Goal: Book appointment/travel/reservation

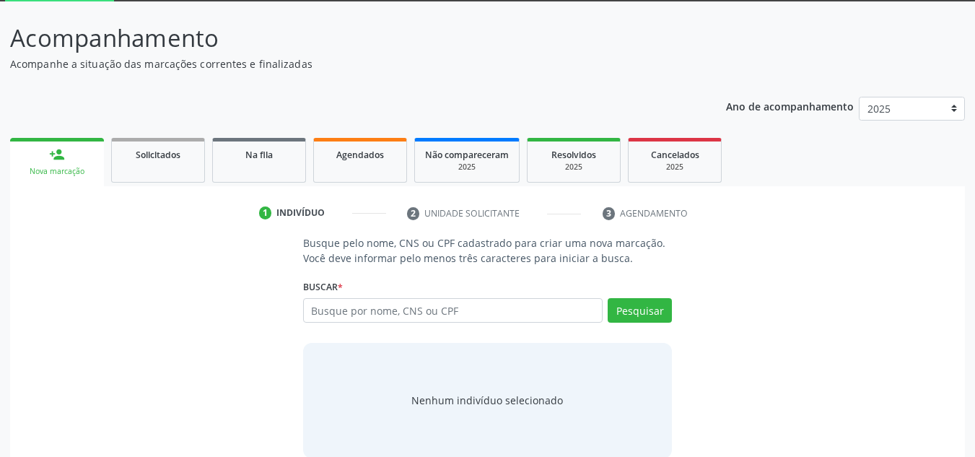
scroll to position [100, 0]
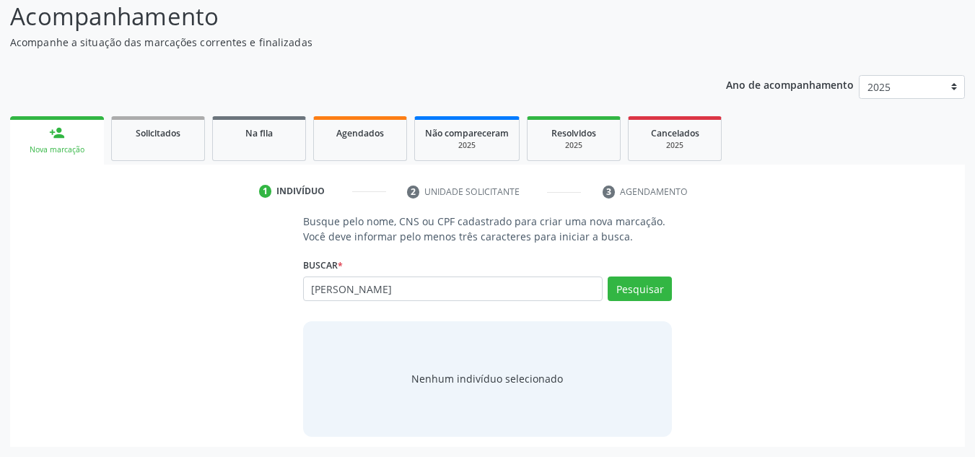
type input "[PERSON_NAME]"
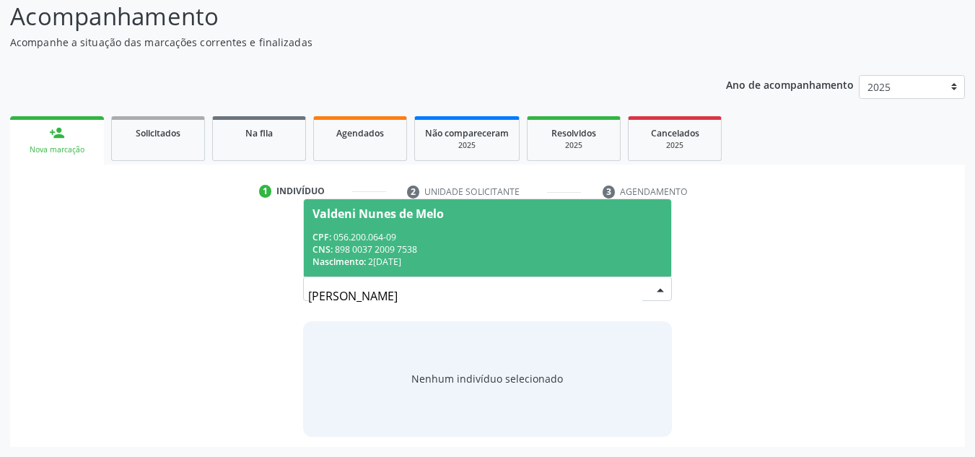
click at [462, 214] on div "Valdeni Nunes de Melo" at bounding box center [487, 214] width 351 height 12
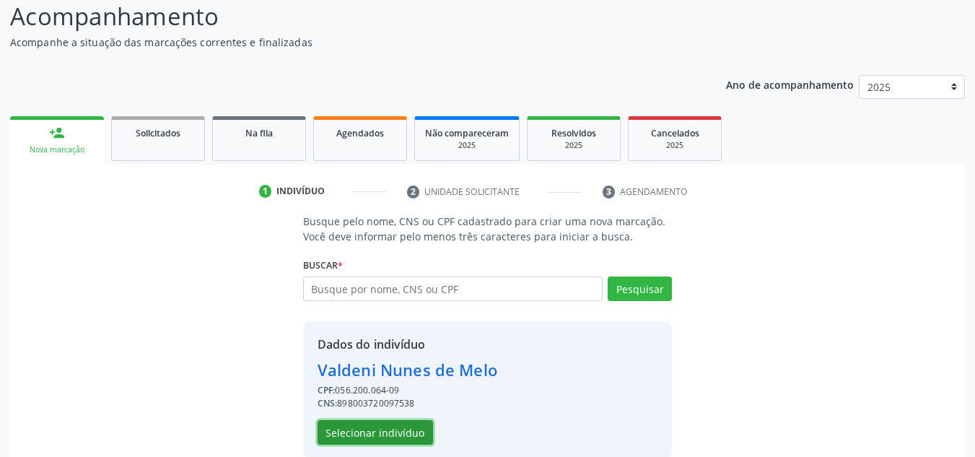
click at [350, 434] on button "Selecionar indivíduo" at bounding box center [374, 432] width 115 height 25
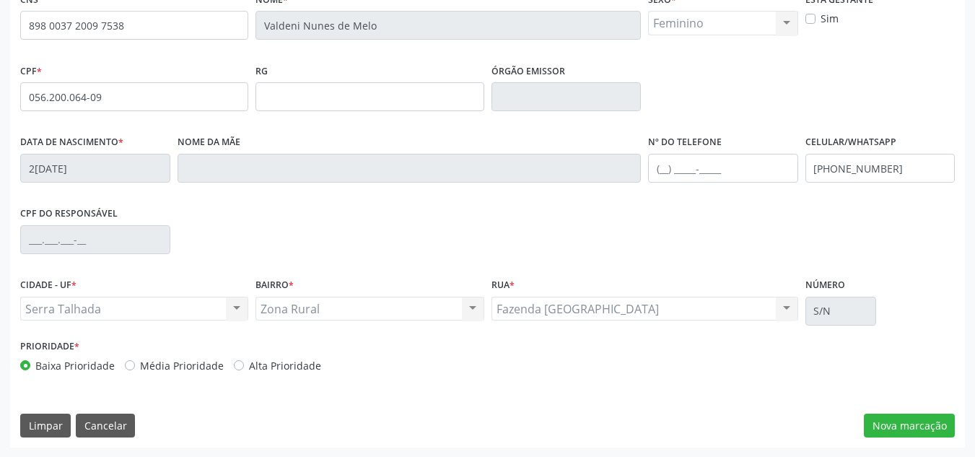
scroll to position [325, 0]
click at [904, 423] on button "Nova marcação" at bounding box center [909, 425] width 91 height 25
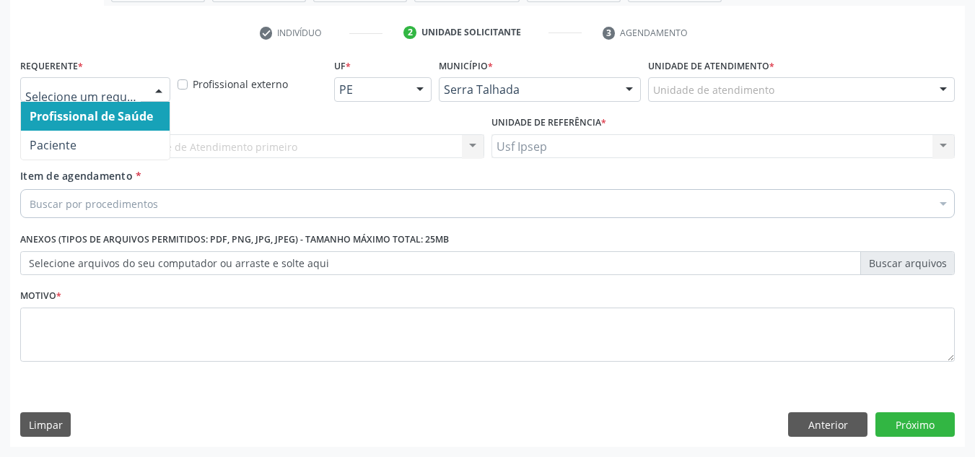
click at [159, 84] on div at bounding box center [159, 90] width 22 height 25
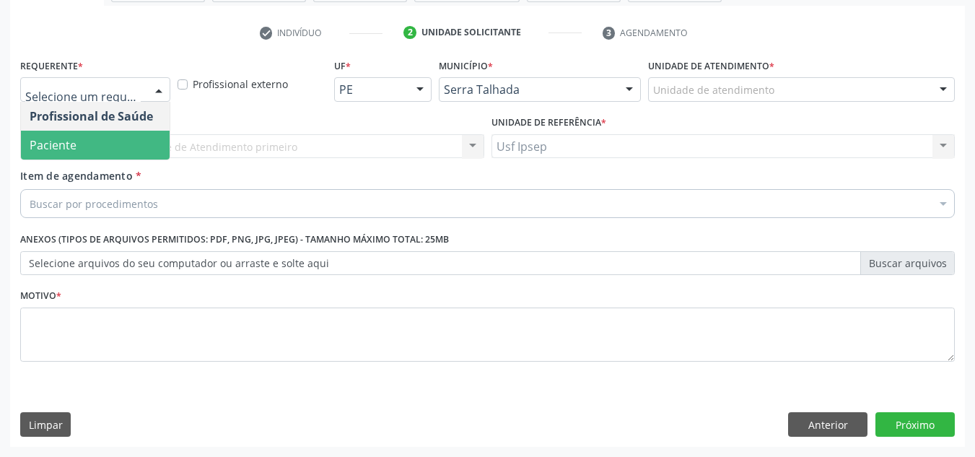
click at [45, 148] on span "Paciente" at bounding box center [53, 145] width 47 height 16
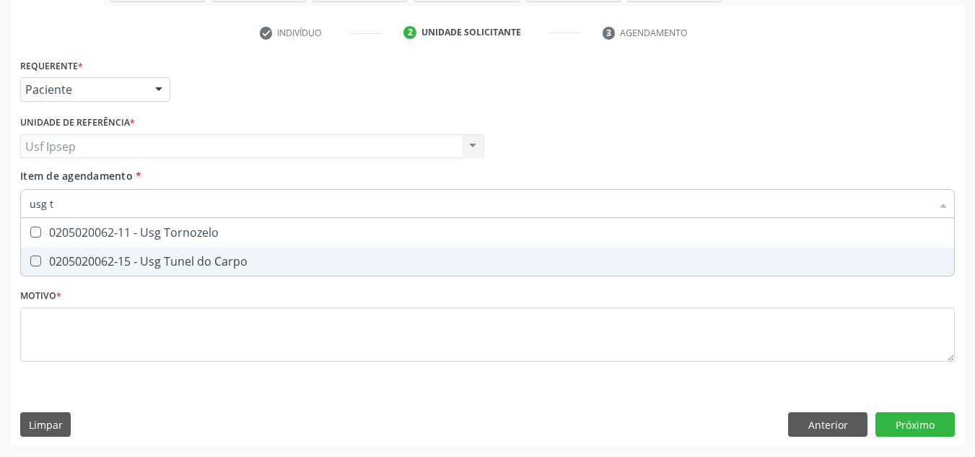
scroll to position [0, 0]
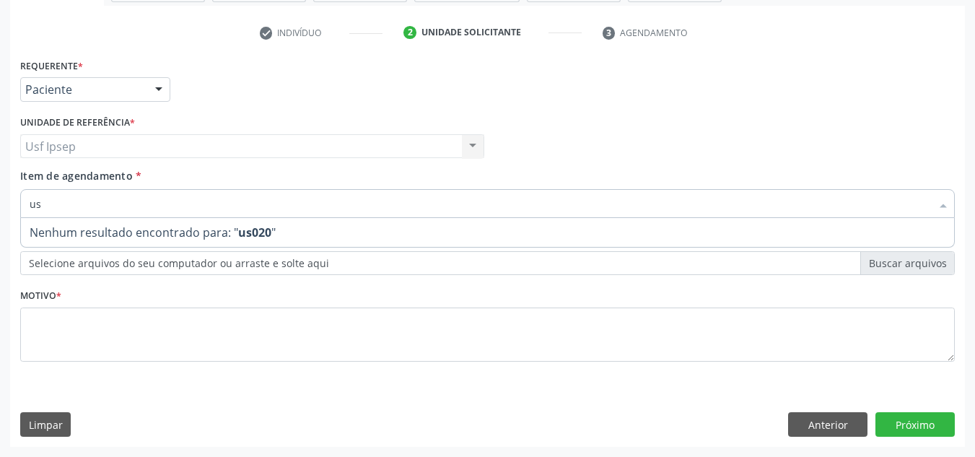
type input "u"
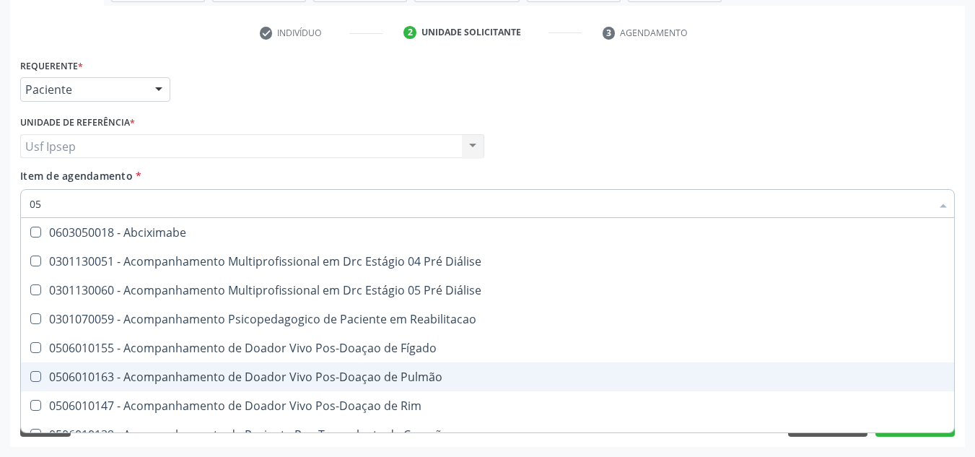
type input "0"
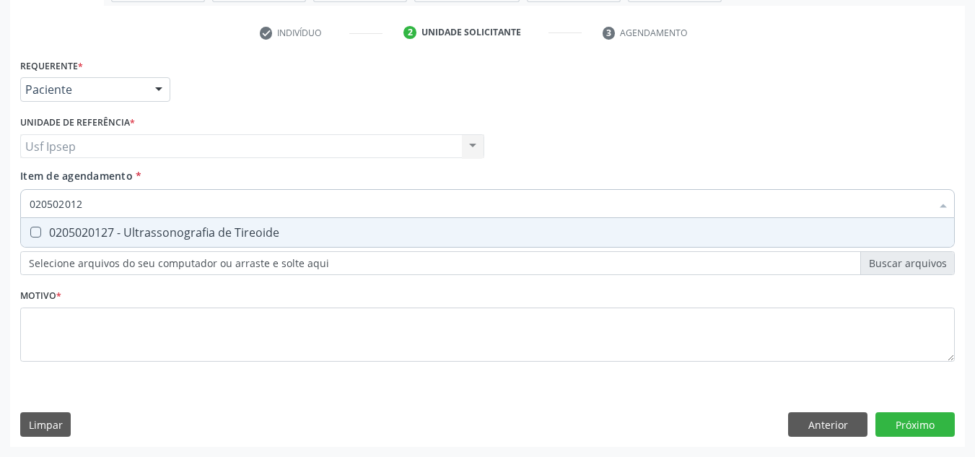
type input "0205020127"
click at [37, 234] on Tireoide at bounding box center [35, 232] width 11 height 11
click at [30, 234] on Tireoide "checkbox" at bounding box center [25, 231] width 9 height 9
checkbox Tireoide "true"
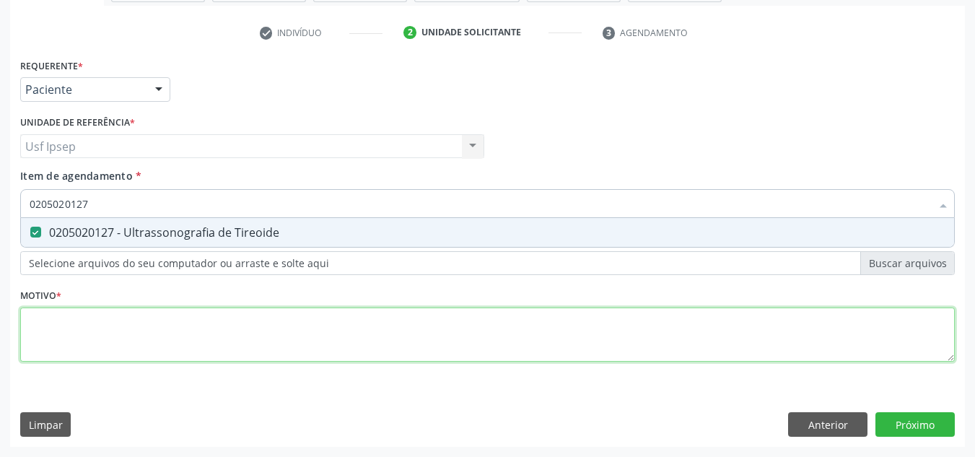
click at [65, 335] on div "Requerente * Paciente Profissional de Saúde Paciente Nenhum resultado encontrad…" at bounding box center [487, 218] width 934 height 327
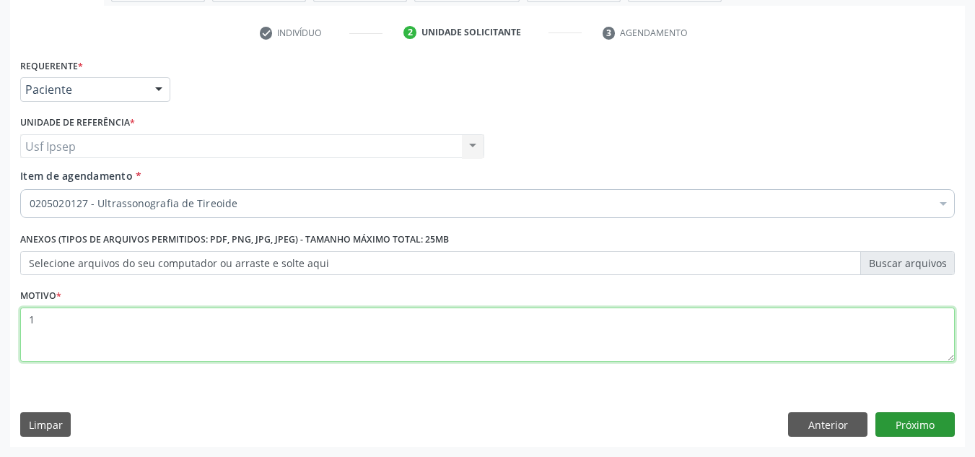
type textarea "1"
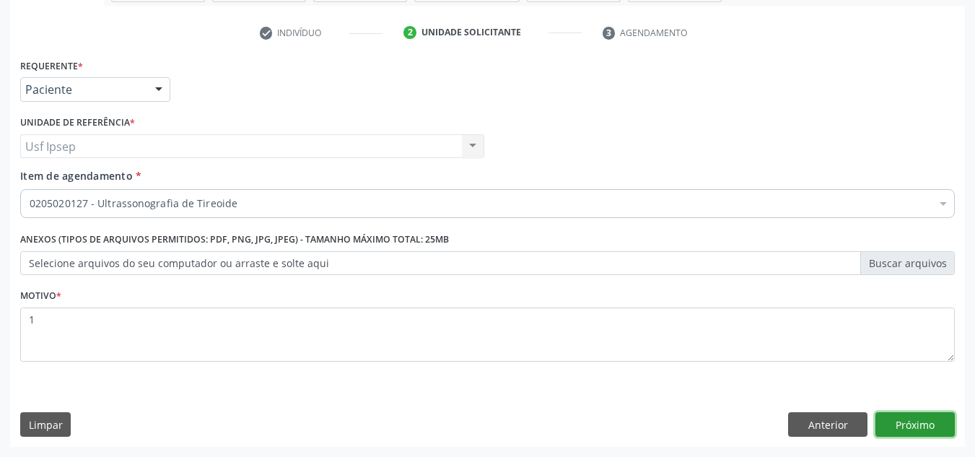
click at [906, 426] on button "Próximo" at bounding box center [914, 424] width 79 height 25
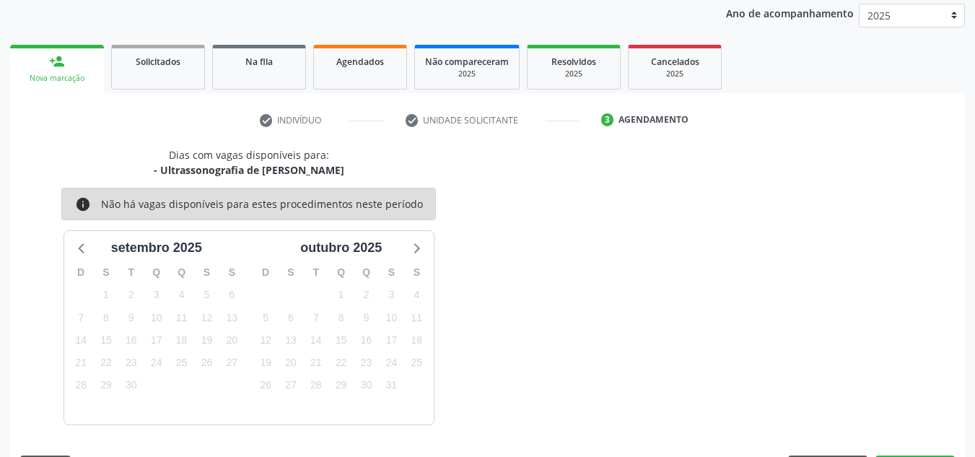
scroll to position [214, 0]
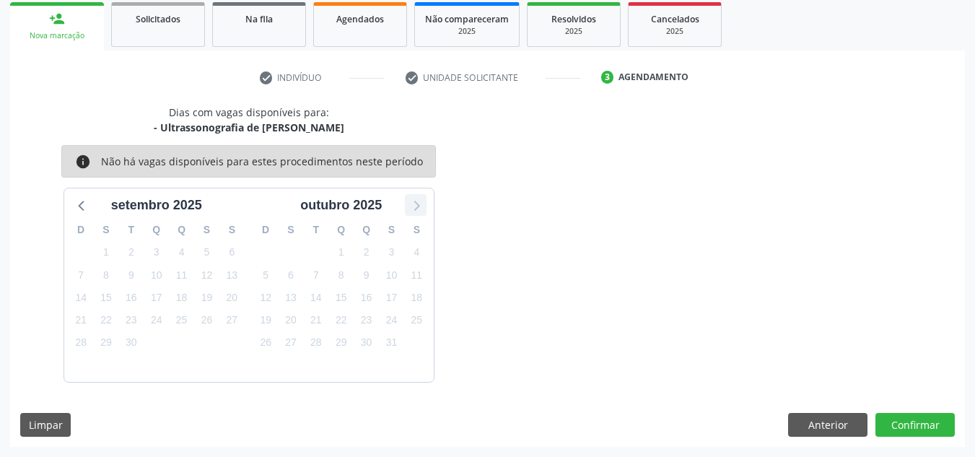
click at [418, 211] on icon at bounding box center [415, 204] width 19 height 19
